Goal: Transaction & Acquisition: Purchase product/service

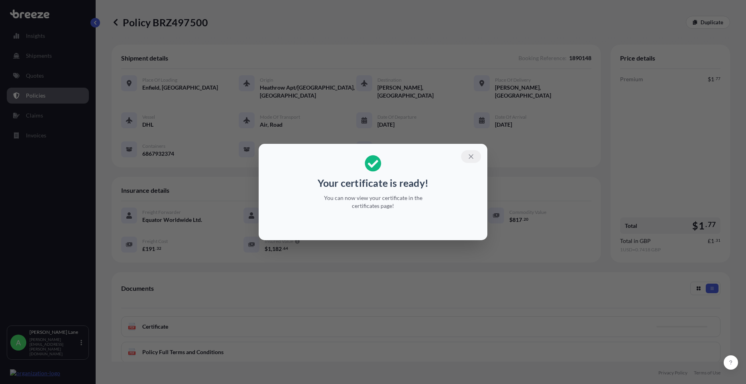
click at [469, 156] on icon "button" at bounding box center [471, 156] width 7 height 7
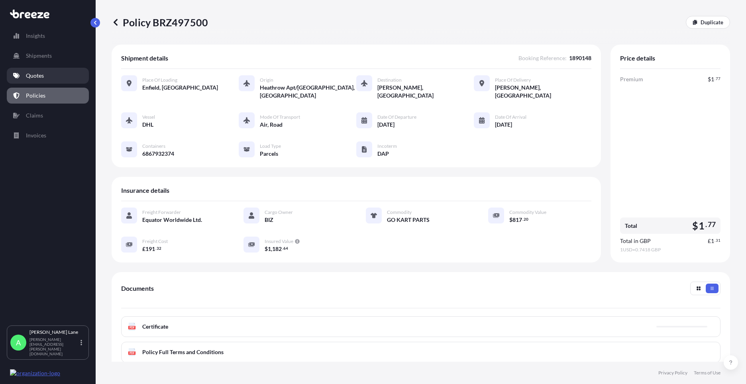
click at [66, 79] on link "Quotes" at bounding box center [48, 76] width 82 height 16
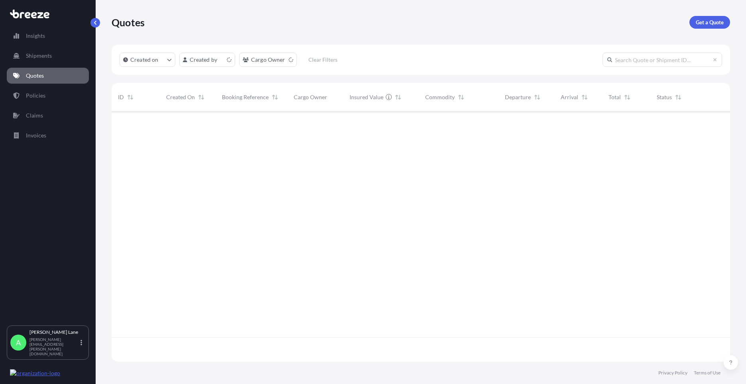
scroll to position [249, 613]
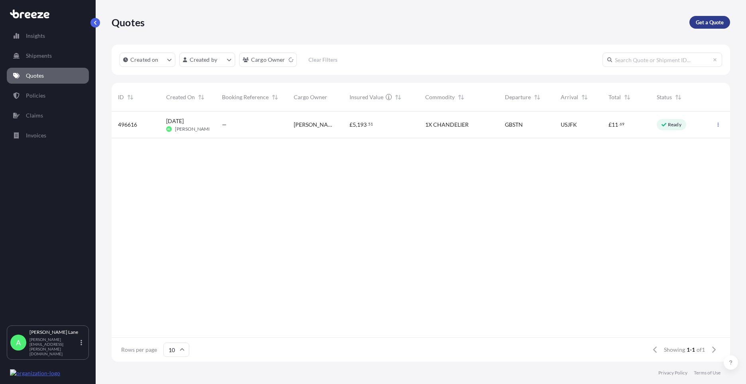
click at [707, 24] on p "Get a Quote" at bounding box center [710, 22] width 28 height 8
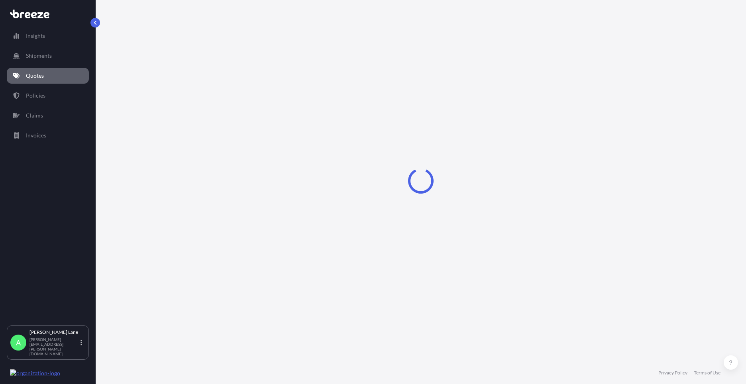
select select "Road"
select select "1"
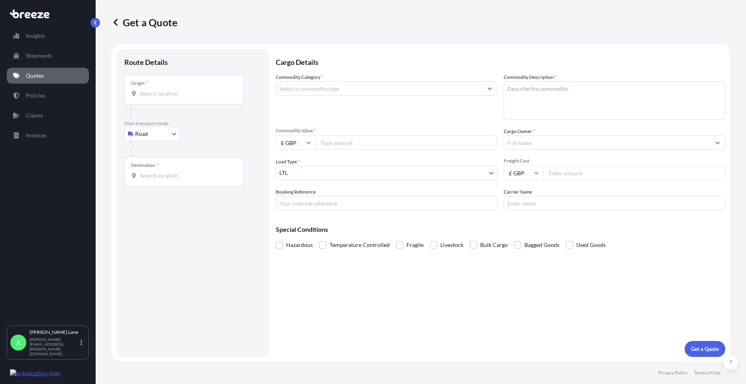
click at [155, 139] on body "Insights Shipments Quotes Policies Claims Invoices A [PERSON_NAME] [PERSON_NAME…" at bounding box center [373, 192] width 746 height 384
click at [166, 172] on div "Air" at bounding box center [152, 169] width 49 height 14
select select "Air"
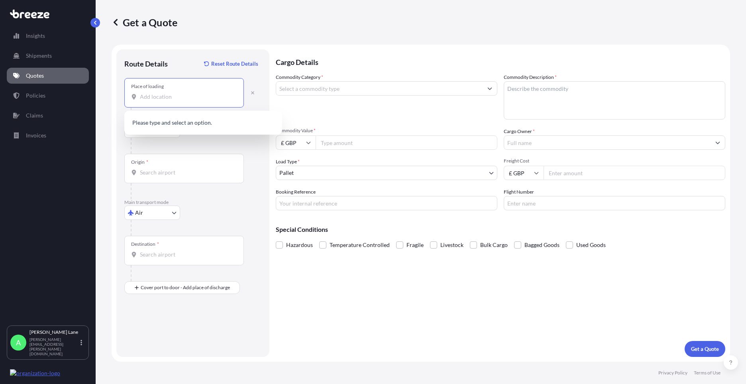
paste input "NW6 4QL"
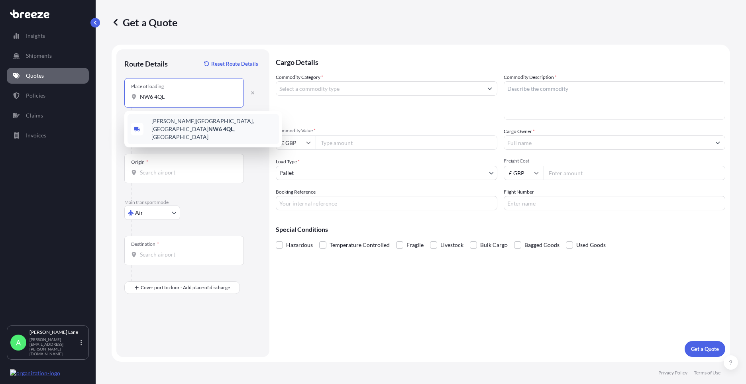
click at [193, 127] on span "[PERSON_NAME][STREET_ADDRESS]" at bounding box center [213, 129] width 124 height 24
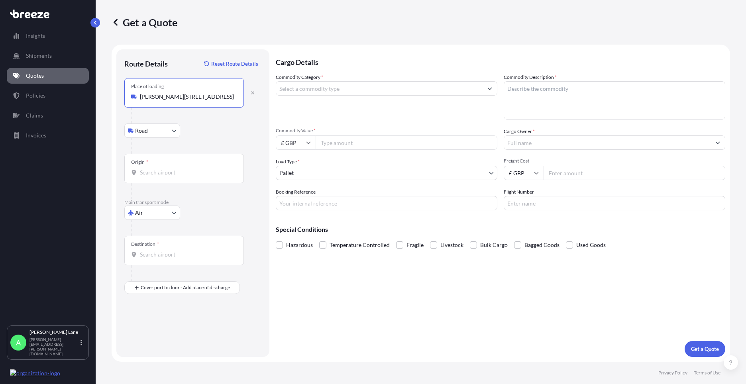
type input "[PERSON_NAME][STREET_ADDRESS]"
click at [187, 171] on input "Origin *" at bounding box center [187, 173] width 94 height 8
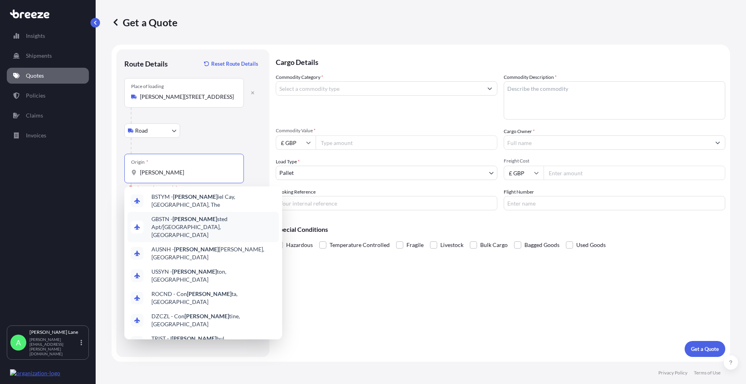
click at [186, 216] on span "GBSTN - [PERSON_NAME] Apt/[GEOGRAPHIC_DATA], [GEOGRAPHIC_DATA]" at bounding box center [213, 227] width 124 height 24
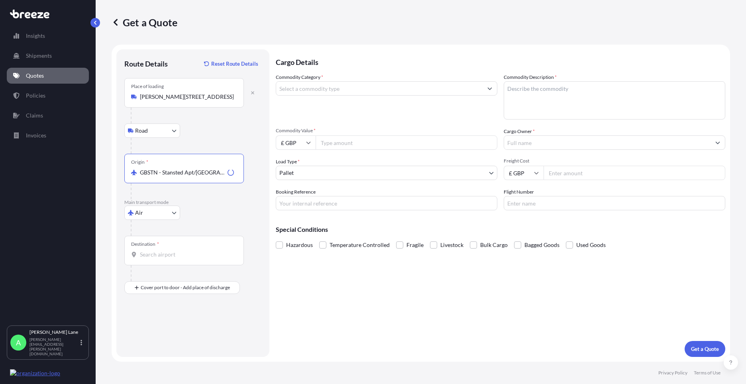
type input "GBSTN - Stansted Apt/[GEOGRAPHIC_DATA], [GEOGRAPHIC_DATA]"
click at [191, 257] on input "Destination *" at bounding box center [187, 255] width 94 height 8
type input "USNYC - [US_STATE], [GEOGRAPHIC_DATA]"
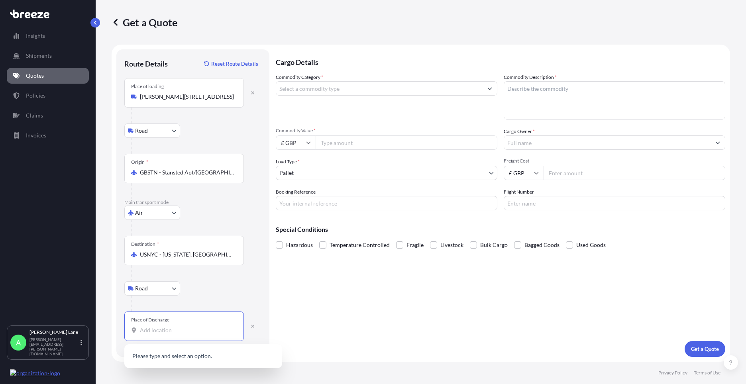
click at [190, 327] on input "Place of Discharge" at bounding box center [187, 330] width 94 height 8
paste input "10028"
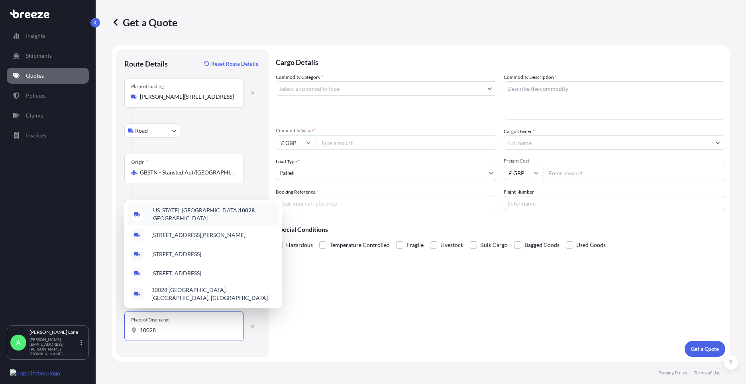
click at [211, 218] on span "[US_STATE][GEOGRAPHIC_DATA] , [GEOGRAPHIC_DATA]" at bounding box center [213, 214] width 124 height 16
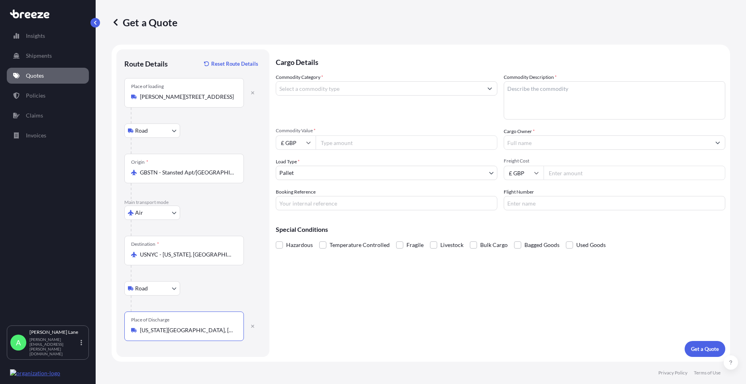
type input "[US_STATE][GEOGRAPHIC_DATA], [GEOGRAPHIC_DATA]"
click at [333, 88] on input "Commodity Category *" at bounding box center [379, 88] width 206 height 14
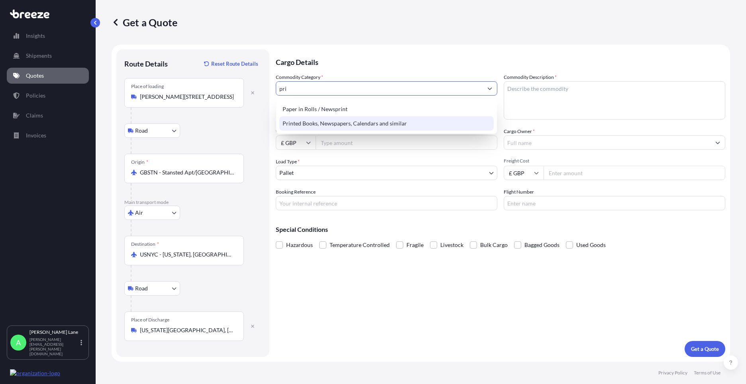
click at [330, 124] on div "Printed Books, Newspapers, Calendars and similar" at bounding box center [386, 123] width 214 height 14
type input "Printed Books, Newspapers, Calendars and similar"
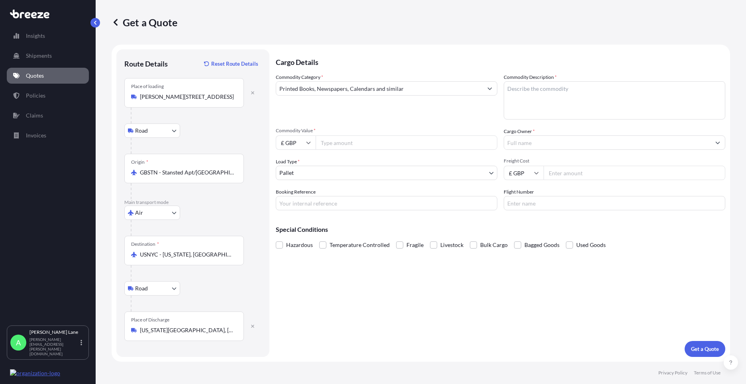
click at [334, 143] on input "Commodity Value *" at bounding box center [407, 143] width 182 height 14
type input "5"
type input "750"
click at [319, 171] on body "83 options available. 38 options available. 2 options available. Insights Shipm…" at bounding box center [373, 192] width 746 height 384
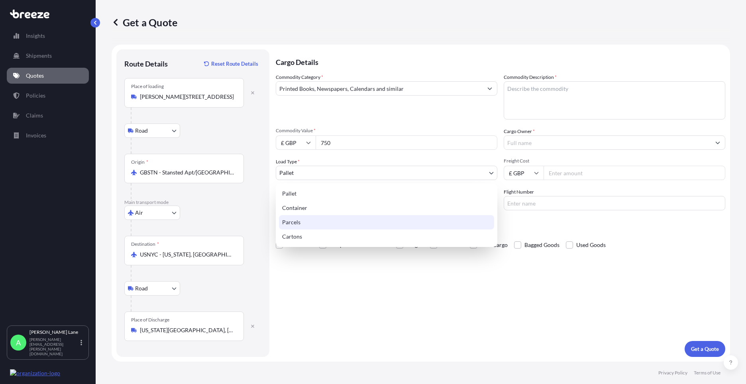
click at [305, 221] on div "Parcels" at bounding box center [386, 222] width 215 height 14
select select "3"
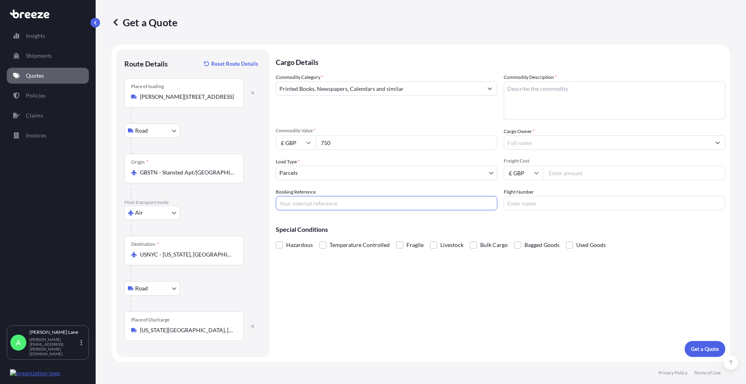
click at [332, 208] on input "Booking Reference" at bounding box center [387, 203] width 222 height 14
paste input "1890158"
type input "1890158"
click at [549, 111] on textarea "Commodity Description *" at bounding box center [615, 100] width 222 height 38
type textarea "30 printed books"
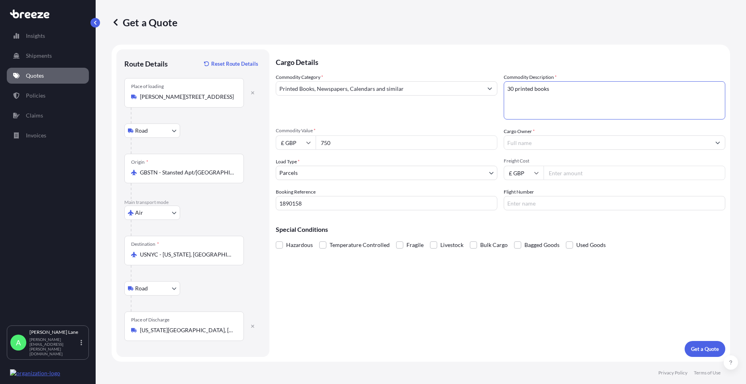
click at [550, 138] on input "Cargo Owner *" at bounding box center [607, 143] width 206 height 14
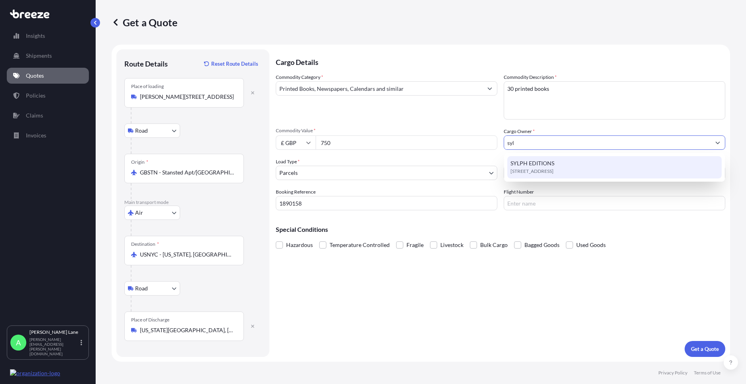
click at [538, 166] on span "SYLPH EDITIONS" at bounding box center [533, 163] width 44 height 8
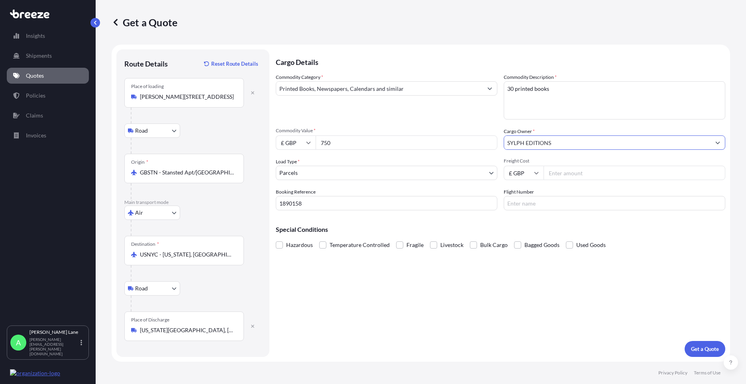
type input "SYLPH EDITIONS"
click at [549, 171] on input "Freight Cost" at bounding box center [635, 173] width 182 height 14
type input "80.31"
click at [541, 202] on input "Flight Number" at bounding box center [615, 203] width 222 height 14
drag, startPoint x: 534, startPoint y: 204, endPoint x: 451, endPoint y: 206, distance: 82.9
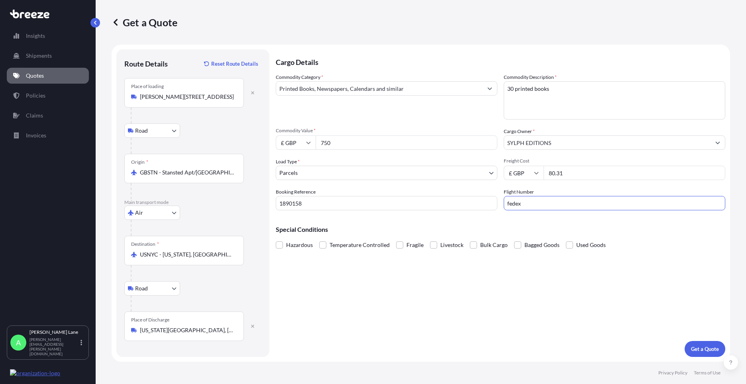
click at [451, 206] on div "Commodity Category * Printed Books, Newspapers, Calendars and similar Commodity…" at bounding box center [501, 141] width 450 height 137
type input "FEDEX"
click at [421, 294] on div "Cargo Details Commodity Category * Printed Books, Newspapers, Calendars and sim…" at bounding box center [501, 203] width 450 height 308
click at [701, 350] on p "Get a Quote" at bounding box center [705, 349] width 28 height 8
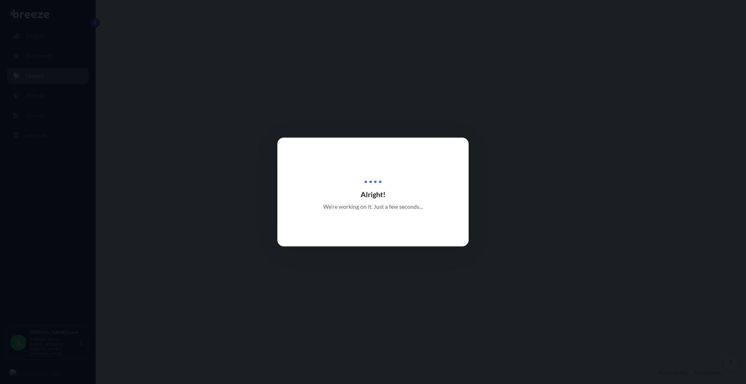
select select "Road"
select select "Air"
select select "Road"
select select "3"
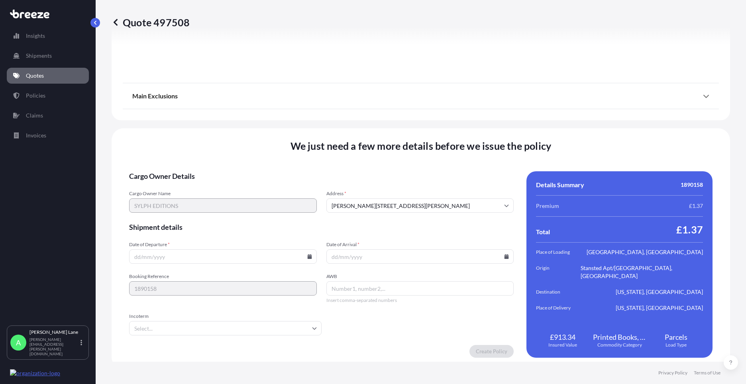
scroll to position [1039, 0]
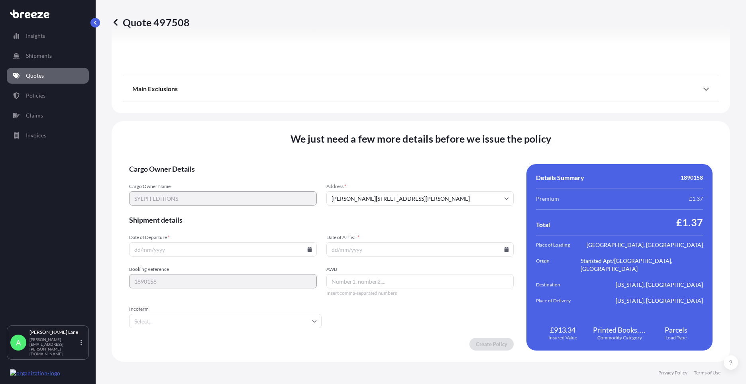
click at [309, 249] on icon at bounding box center [309, 249] width 5 height 5
click at [187, 210] on button "26" at bounding box center [185, 209] width 13 height 13
type input "[DATE]"
drag, startPoint x: 261, startPoint y: 322, endPoint x: 228, endPoint y: 317, distance: 33.4
click at [260, 321] on input "Incoterm" at bounding box center [225, 321] width 193 height 14
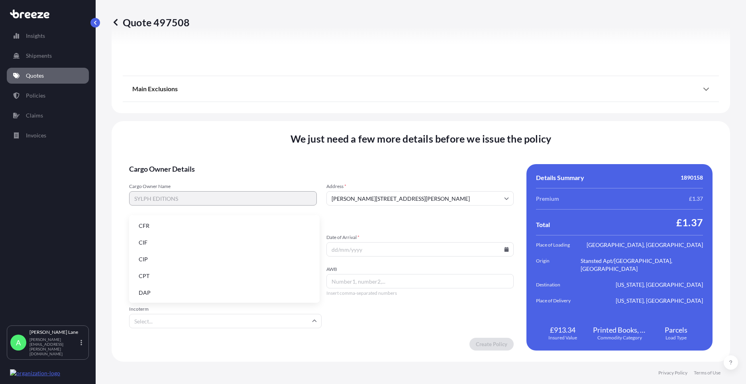
click at [201, 291] on li "DAP" at bounding box center [224, 292] width 184 height 15
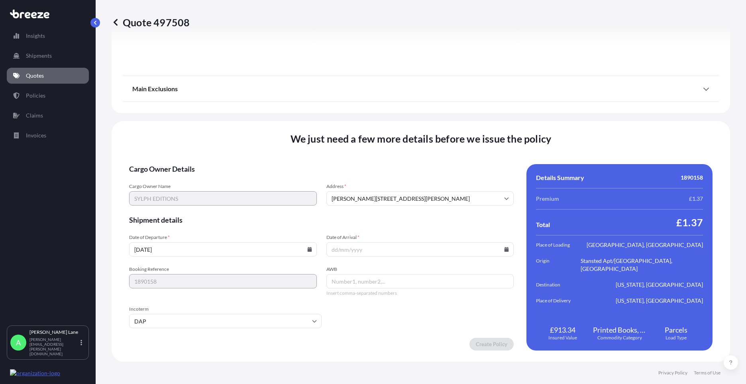
click at [499, 250] on input "Date of Arrival *" at bounding box center [420, 249] width 188 height 14
click at [505, 249] on icon at bounding box center [507, 249] width 4 height 5
drag, startPoint x: 417, startPoint y: 210, endPoint x: 364, endPoint y: 277, distance: 86.2
click at [417, 210] on button "28" at bounding box center [417, 209] width 13 height 13
type input "[DATE]"
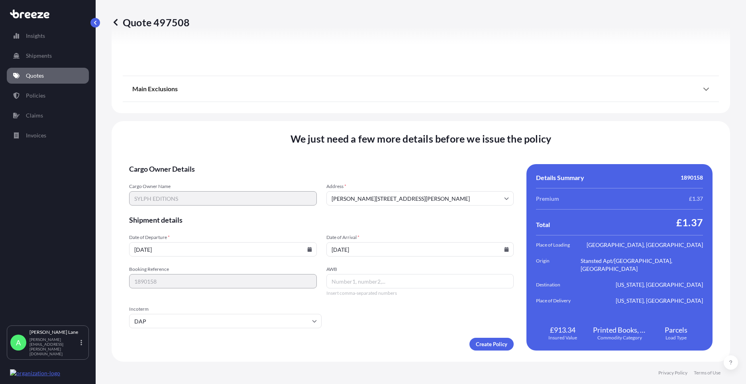
click at [363, 278] on input "AWB" at bounding box center [420, 281] width 188 height 14
paste input "392517362760"
type input "392517362760"
drag, startPoint x: 488, startPoint y: 351, endPoint x: 488, endPoint y: 346, distance: 4.4
click at [488, 349] on div "We just need a few more details before we issue the policy Cargo Owner Details …" at bounding box center [421, 241] width 619 height 241
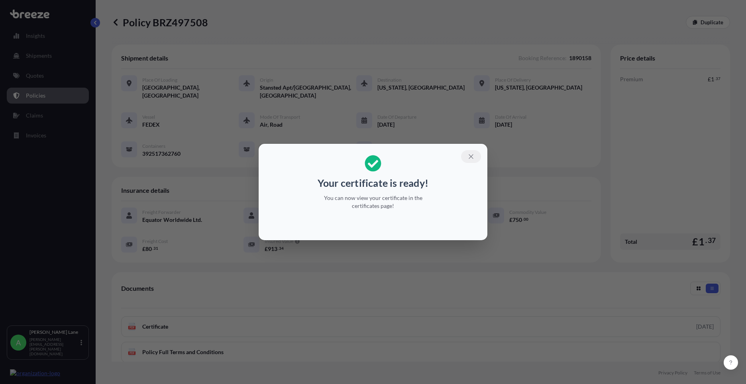
click at [467, 157] on button "button" at bounding box center [471, 156] width 20 height 13
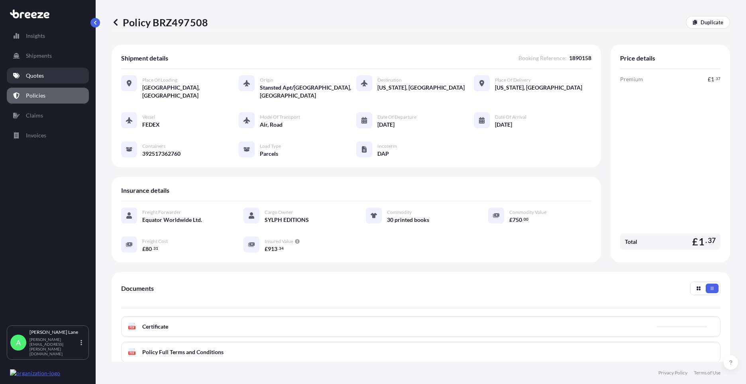
click at [54, 80] on link "Quotes" at bounding box center [48, 76] width 82 height 16
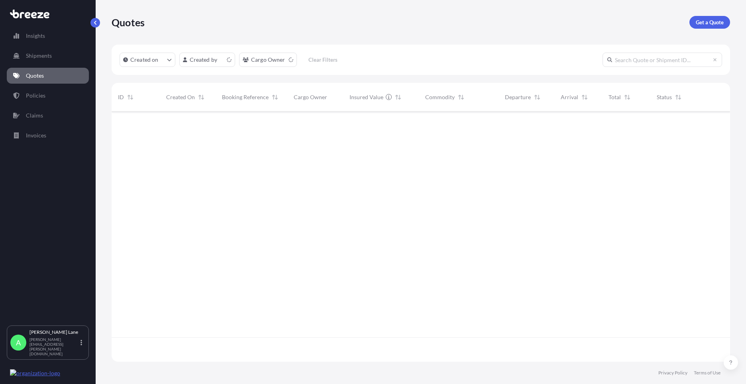
scroll to position [249, 613]
click at [706, 20] on p "Get a Quote" at bounding box center [710, 22] width 28 height 8
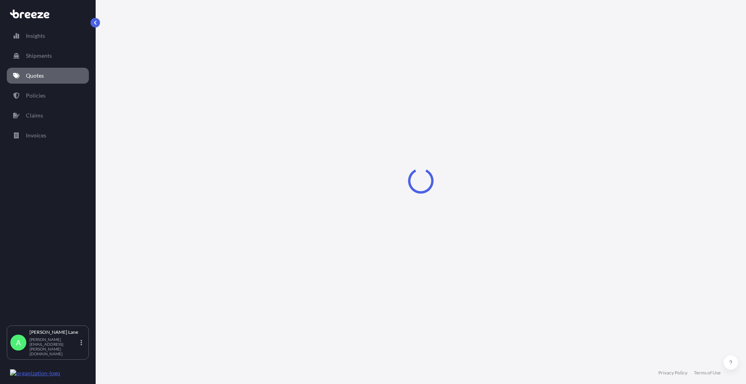
select select "Road"
select select "1"
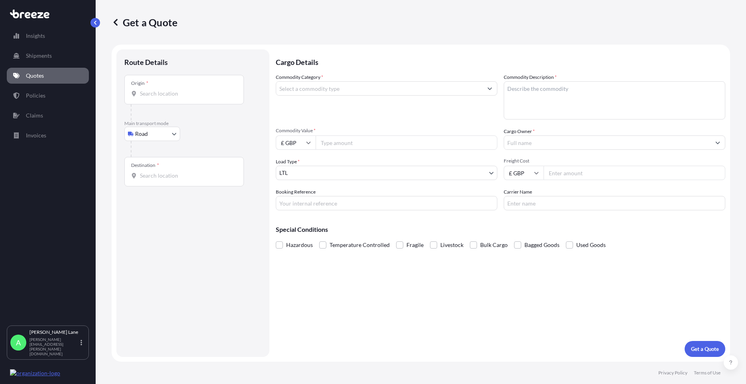
click at [161, 135] on body "Insights Shipments Quotes Policies Claims Invoices A [PERSON_NAME] [PERSON_NAME…" at bounding box center [373, 192] width 746 height 384
click at [151, 164] on div "Air" at bounding box center [152, 169] width 49 height 14
select select "Air"
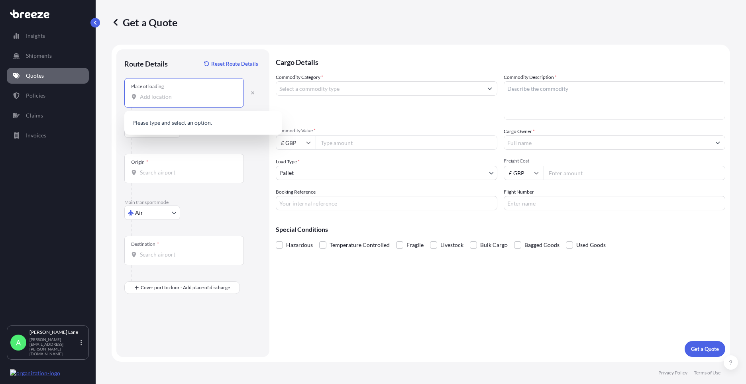
paste input "EN3 7QA"
type input "[STREET_ADDRESS]"
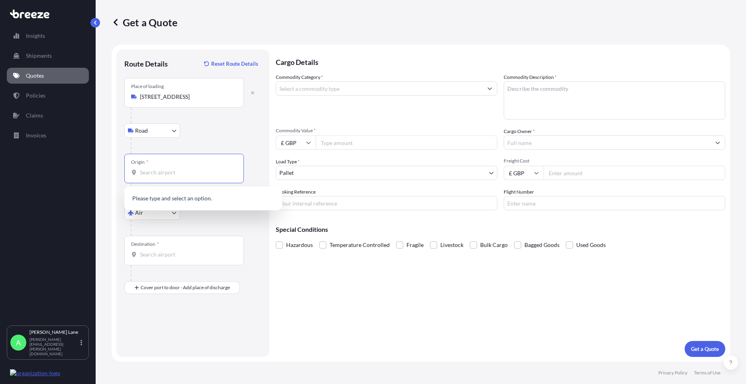
click at [192, 174] on input "Origin *" at bounding box center [187, 173] width 94 height 8
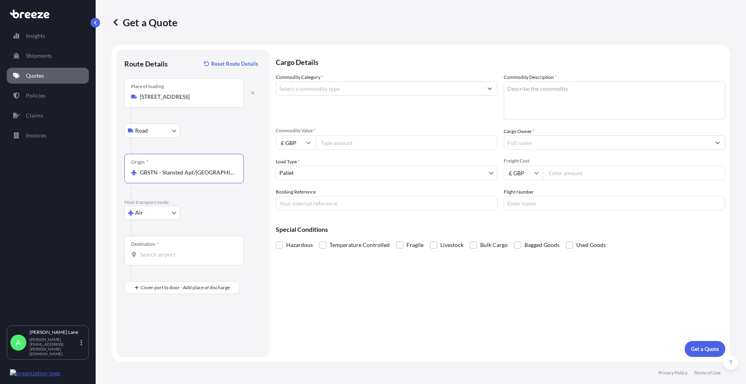
type input "GBSTN - Stansted Apt/[GEOGRAPHIC_DATA], [GEOGRAPHIC_DATA]"
click at [185, 254] on input "Destination *" at bounding box center [187, 255] width 94 height 8
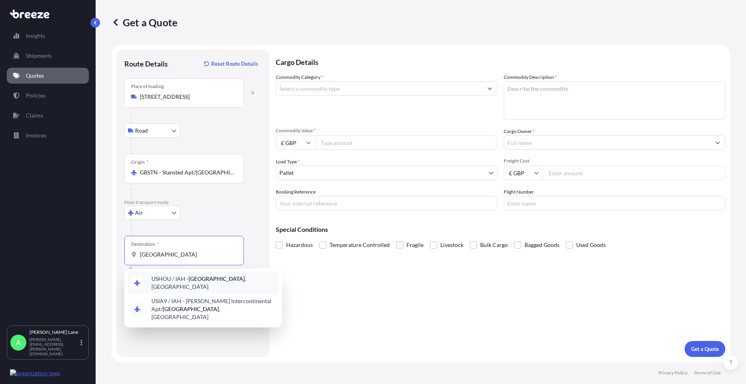
click at [186, 282] on span "USHOU / IAH - [GEOGRAPHIC_DATA] , [GEOGRAPHIC_DATA]" at bounding box center [213, 283] width 124 height 16
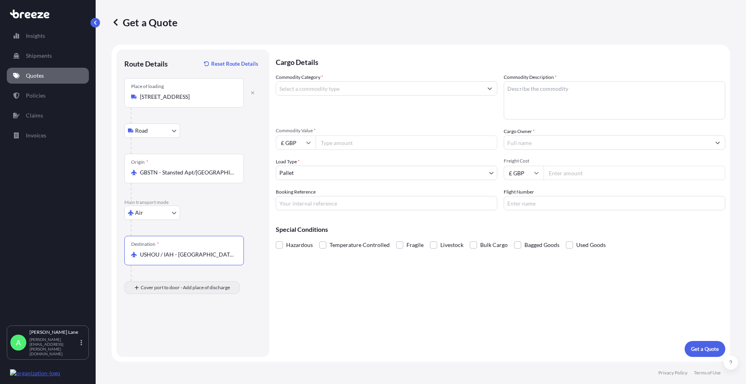
type input "USHOU / IAH - [GEOGRAPHIC_DATA], [GEOGRAPHIC_DATA]"
drag, startPoint x: 174, startPoint y: 340, endPoint x: 147, endPoint y: 324, distance: 31.1
drag, startPoint x: 147, startPoint y: 324, endPoint x: 147, endPoint y: 331, distance: 6.8
click at [147, 331] on input "Place of Discharge" at bounding box center [187, 330] width 94 height 8
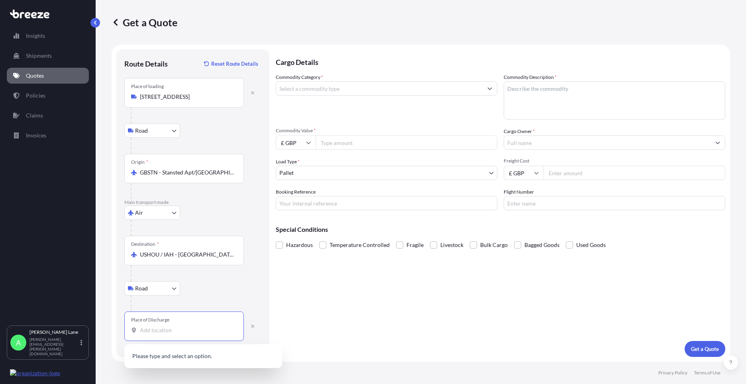
paste input "GRAND [PERSON_NAME]"
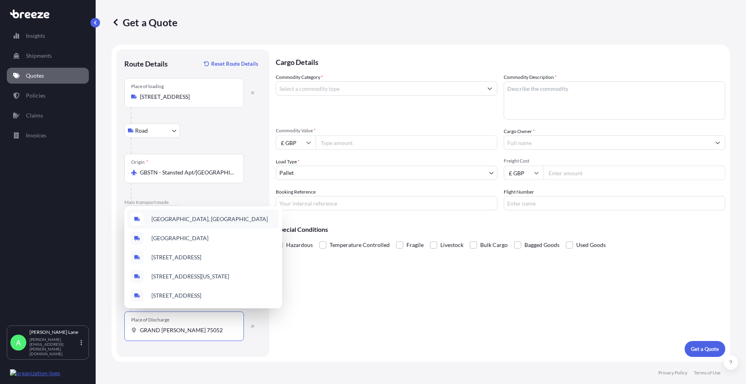
click at [191, 218] on span "[GEOGRAPHIC_DATA], [GEOGRAPHIC_DATA]" at bounding box center [209, 219] width 116 height 8
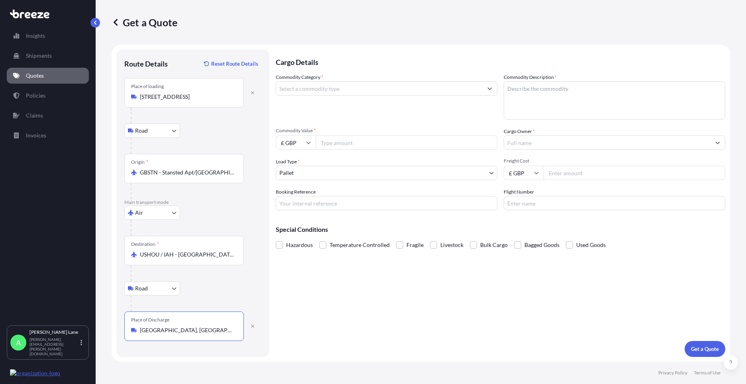
type input "[GEOGRAPHIC_DATA], [GEOGRAPHIC_DATA]"
click at [332, 88] on input "Commodity Category *" at bounding box center [379, 88] width 206 height 14
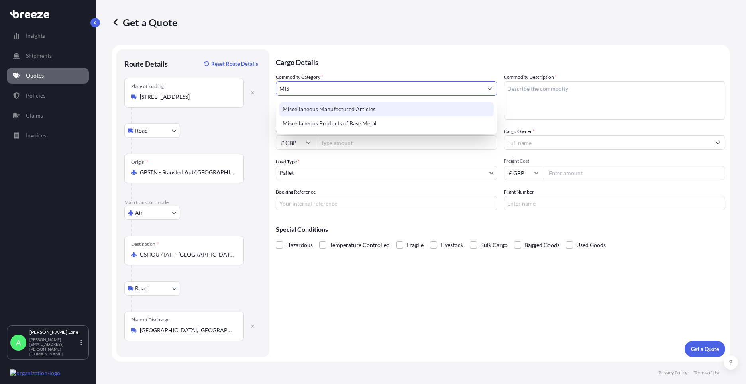
click at [352, 176] on body "5 options available. 140 options available. 75 options available. 23 options av…" at bounding box center [373, 192] width 746 height 384
click at [354, 110] on div "Miscellaneous Manufactured Articles" at bounding box center [386, 109] width 214 height 14
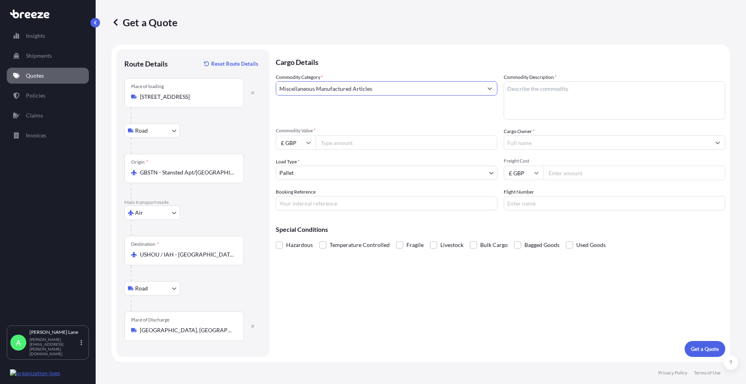
type input "Miscellaneous Manufactured Articles"
click at [360, 146] on input "Commodity Value *" at bounding box center [407, 143] width 182 height 14
type input "741.13"
click at [299, 146] on input "£ GBP" at bounding box center [296, 143] width 40 height 14
click at [301, 201] on div "$ USD" at bounding box center [295, 198] width 33 height 15
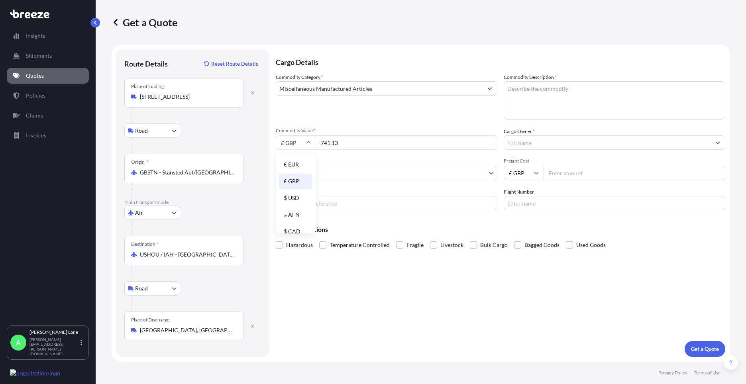
type input "$ USD"
click at [321, 174] on body "Insights Shipments Quotes Policies Claims Invoices A [PERSON_NAME] [PERSON_NAME…" at bounding box center [373, 192] width 746 height 384
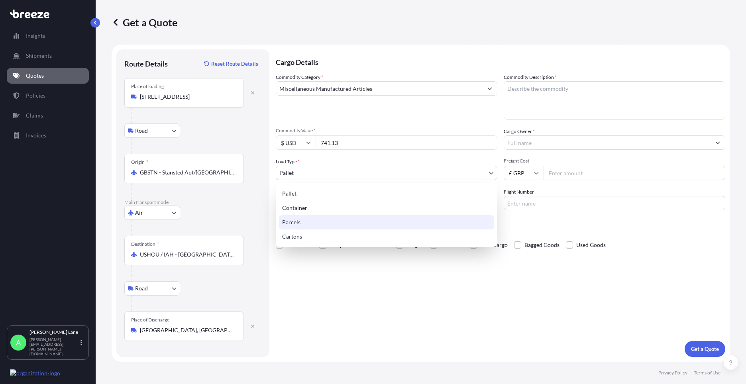
click at [306, 218] on div "Parcels" at bounding box center [386, 222] width 215 height 14
select select "3"
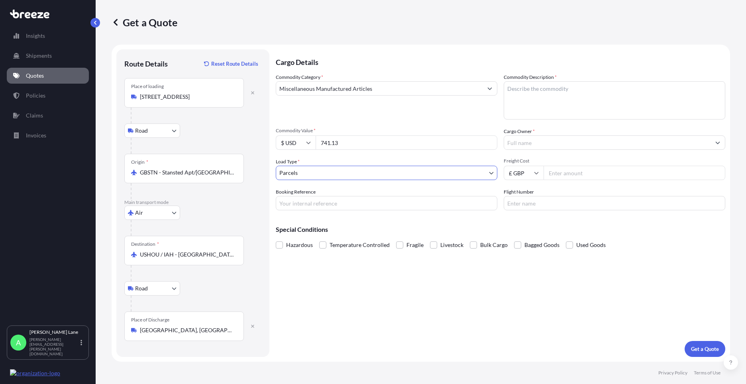
drag, startPoint x: 321, startPoint y: 200, endPoint x: 321, endPoint y: 207, distance: 7.2
click at [321, 200] on input "Booking Reference" at bounding box center [387, 203] width 222 height 14
paste input "1890163"
type input "1890163"
click at [531, 114] on textarea "Commodity Description *" at bounding box center [615, 100] width 222 height 38
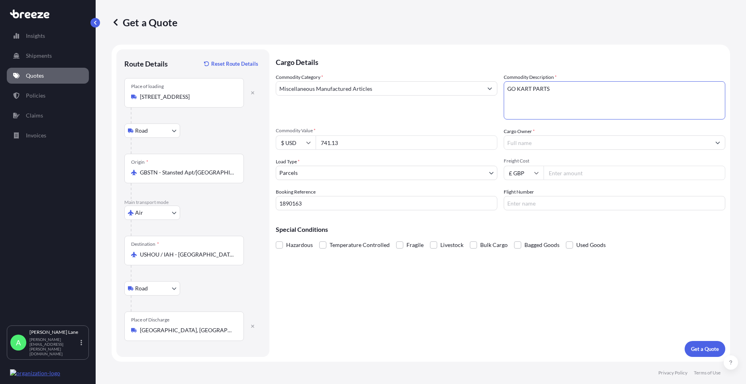
type textarea "GO KART PARTS"
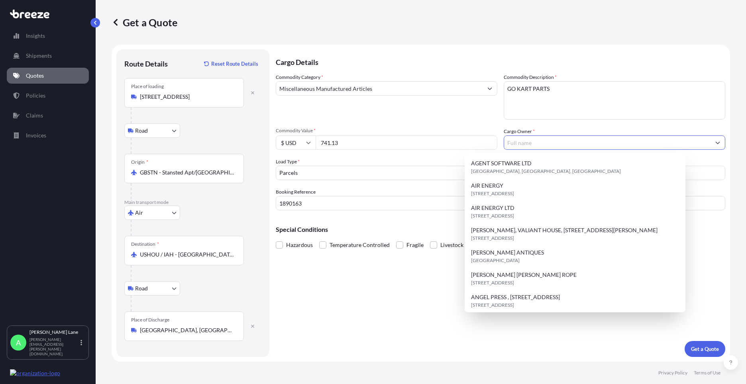
click at [533, 146] on input "Cargo Owner *" at bounding box center [607, 143] width 206 height 14
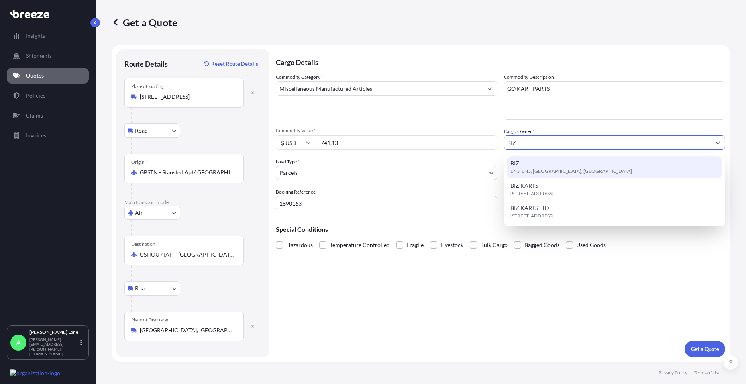
click at [545, 169] on span "EN3, EN3, [GEOGRAPHIC_DATA], [GEOGRAPHIC_DATA]" at bounding box center [572, 171] width 122 height 8
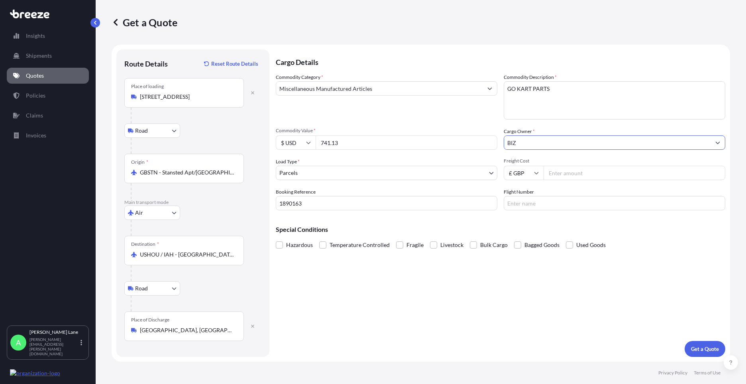
type input "BIZ"
click at [566, 174] on input "Freight Cost" at bounding box center [635, 173] width 182 height 14
type input "59.83"
click at [518, 205] on input "Flight Number" at bounding box center [615, 203] width 222 height 14
type input "FEDEX"
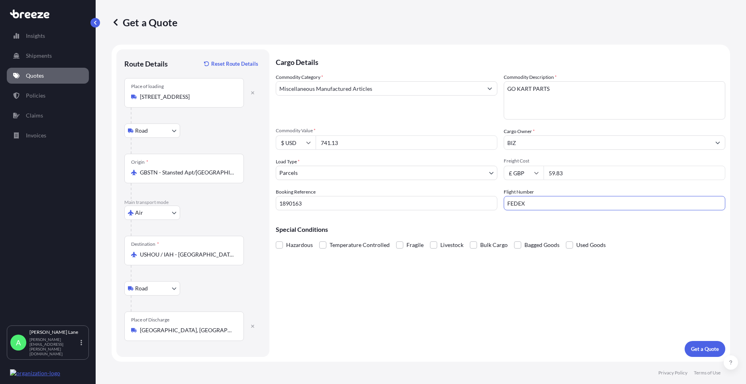
click at [472, 267] on div "Cargo Details Commodity Category * Miscellaneous Manufactured Articles Commodit…" at bounding box center [501, 203] width 450 height 308
click at [699, 350] on p "Get a Quote" at bounding box center [705, 349] width 28 height 8
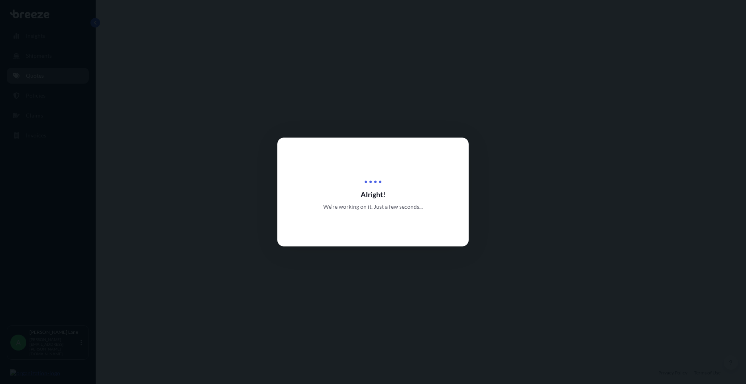
select select "Road"
select select "Air"
select select "Road"
select select "3"
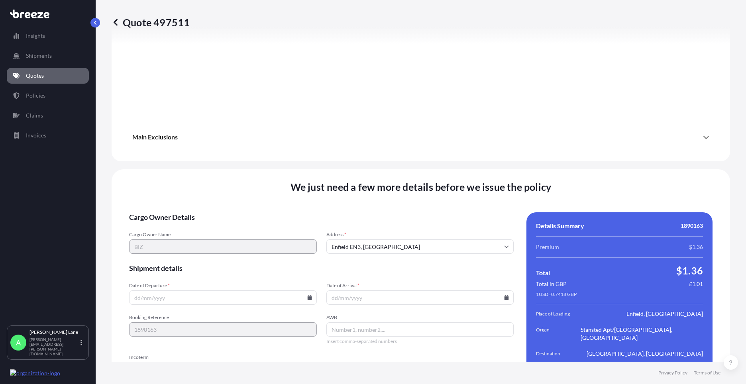
scroll to position [1040, 0]
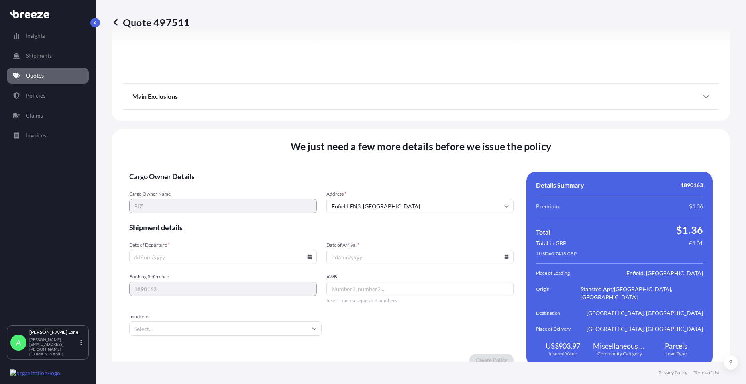
click at [308, 255] on icon at bounding box center [309, 257] width 4 height 5
click at [187, 210] on button "26" at bounding box center [185, 208] width 13 height 13
type input "[DATE]"
click at [175, 322] on input "Incoterm" at bounding box center [225, 329] width 193 height 14
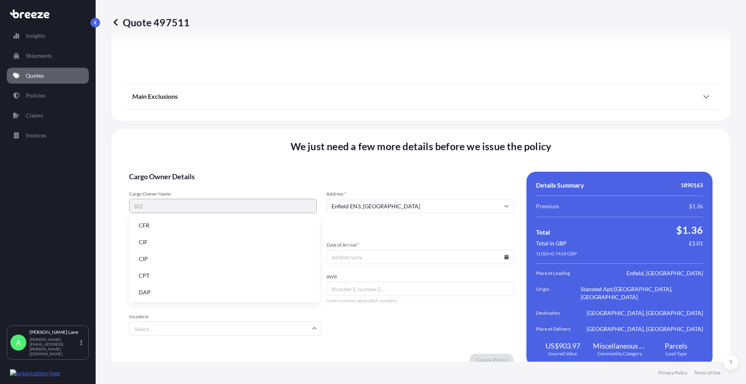
drag, startPoint x: 171, startPoint y: 288, endPoint x: 342, endPoint y: 298, distance: 171.3
click at [174, 287] on li "DAP" at bounding box center [224, 292] width 184 height 15
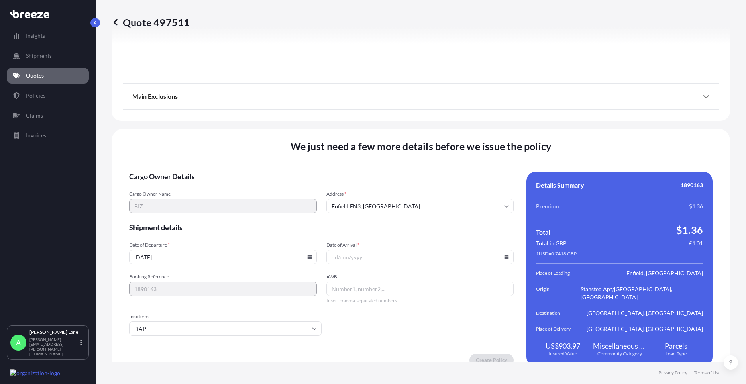
paste input "392518409470"
type input "392518409470"
click at [505, 255] on icon at bounding box center [507, 257] width 4 height 5
click at [417, 210] on button "28" at bounding box center [417, 208] width 13 height 13
type input "[DATE]"
